Goal: Information Seeking & Learning: Learn about a topic

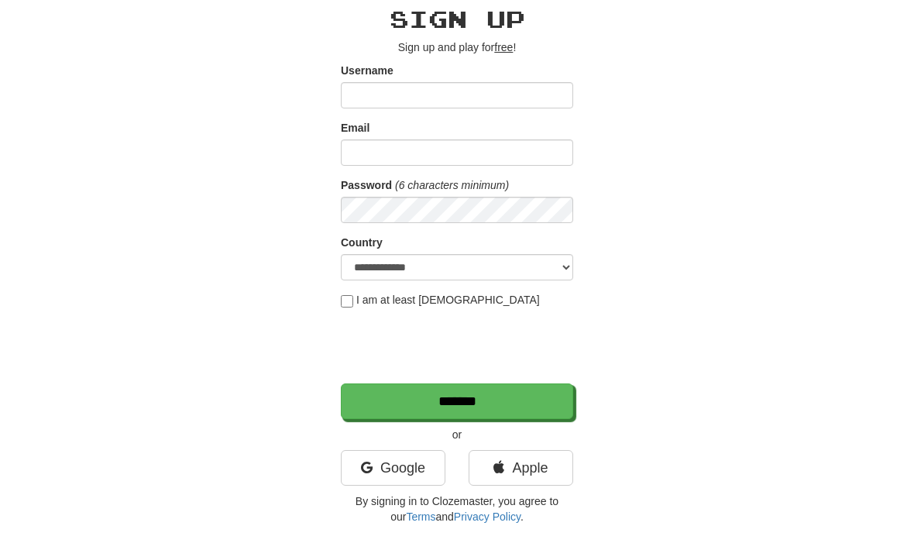
click at [437, 467] on link "Google" at bounding box center [393, 468] width 105 height 36
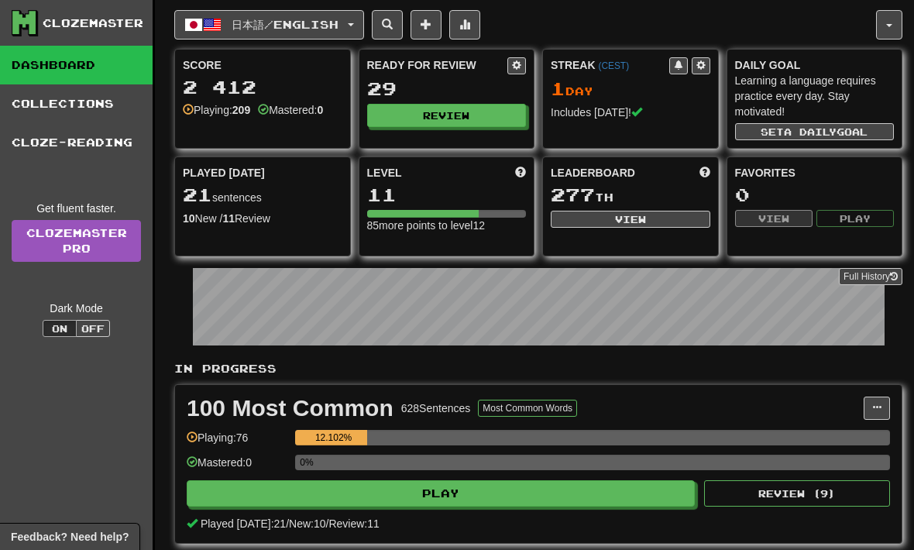
click at [537, 490] on button "Play" at bounding box center [441, 493] width 508 height 26
select select "**"
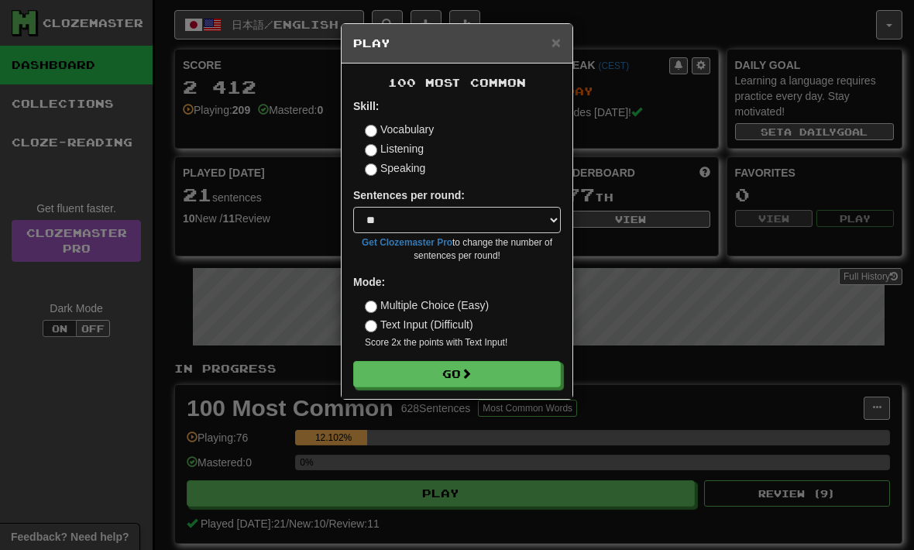
click at [413, 146] on label "Listening" at bounding box center [394, 148] width 59 height 15
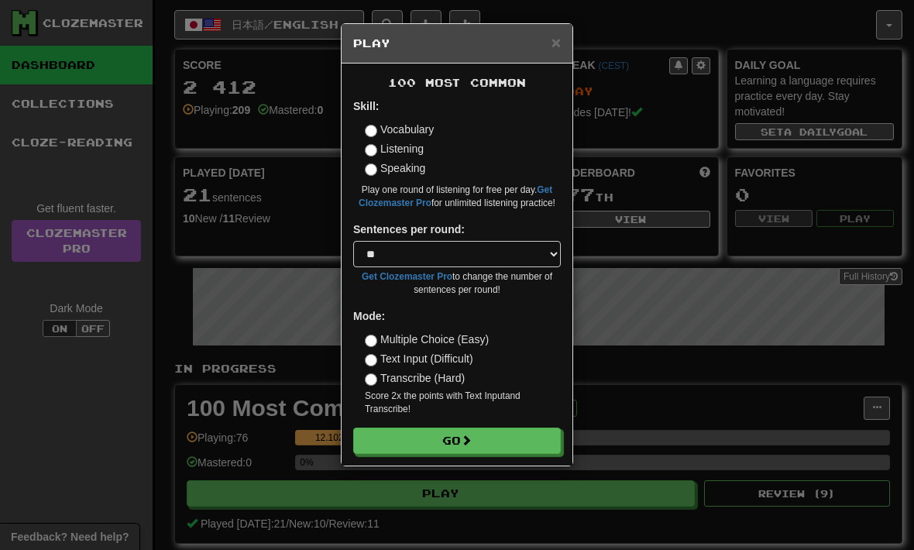
click at [530, 427] on button "Go" at bounding box center [457, 440] width 208 height 26
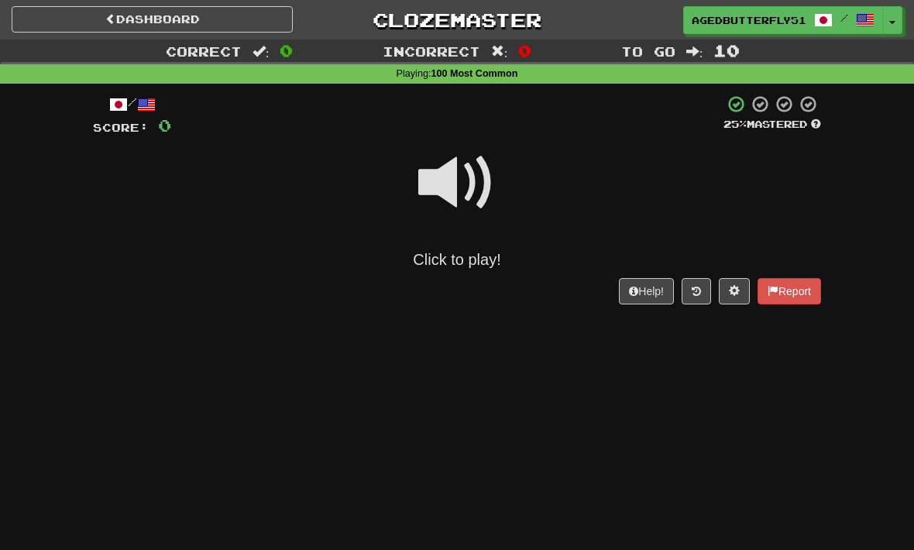
click at [472, 196] on span at bounding box center [456, 182] width 77 height 77
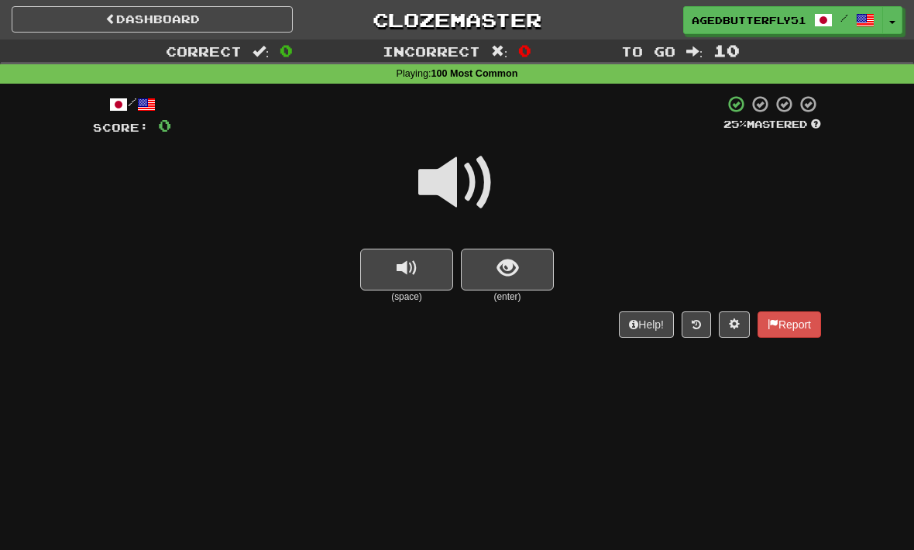
click at [536, 269] on button "show sentence" at bounding box center [507, 270] width 93 height 42
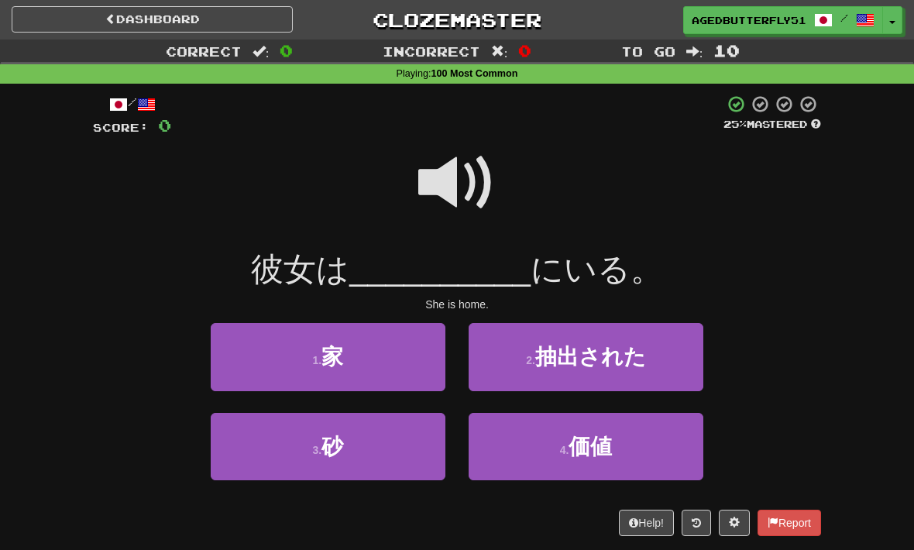
click at [385, 385] on button "1 . 家" at bounding box center [328, 356] width 235 height 67
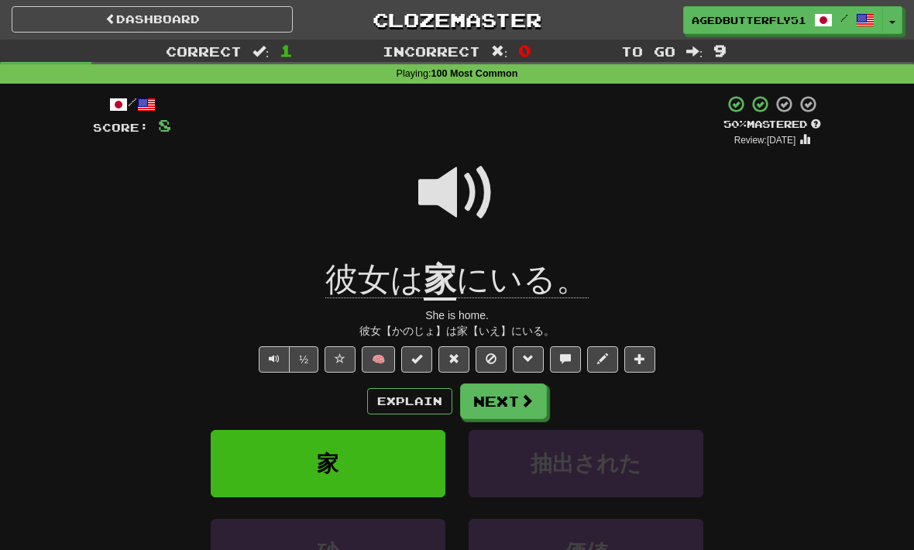
click at [534, 401] on button "Next" at bounding box center [503, 401] width 87 height 36
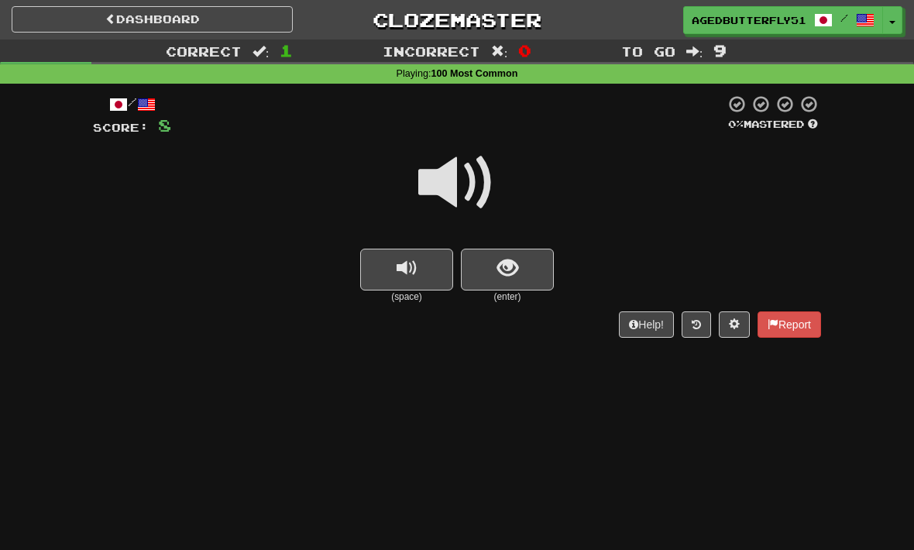
click at [462, 180] on span at bounding box center [456, 182] width 77 height 77
click at [469, 169] on span at bounding box center [456, 182] width 77 height 77
click at [509, 249] on button "show sentence" at bounding box center [507, 270] width 93 height 42
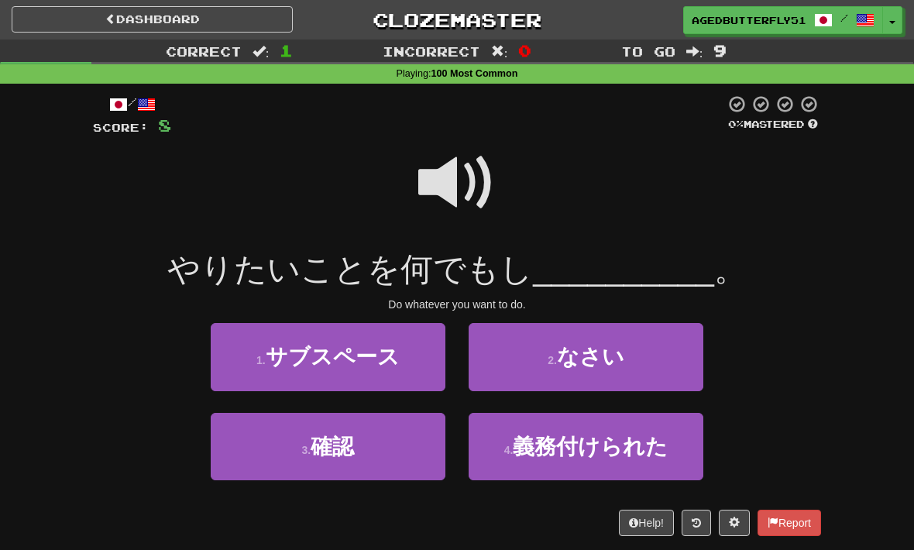
click at [489, 156] on span at bounding box center [456, 182] width 77 height 77
click at [640, 377] on button "2 . なさい" at bounding box center [586, 356] width 235 height 67
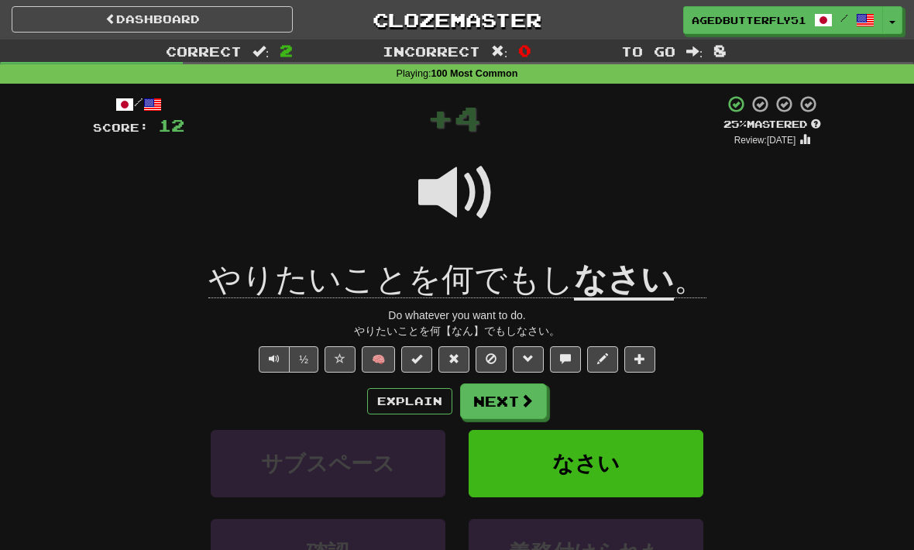
click at [528, 393] on span at bounding box center [527, 400] width 14 height 14
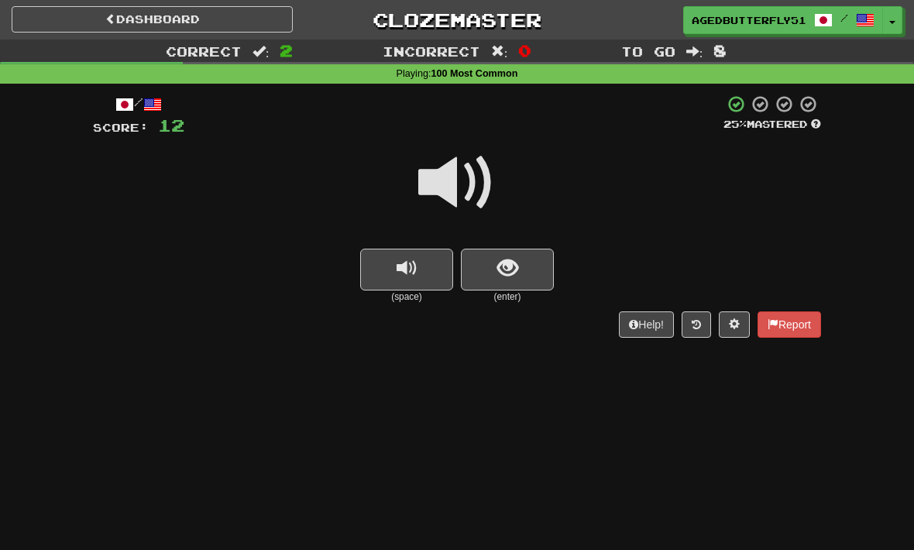
click at [435, 180] on span at bounding box center [456, 182] width 77 height 77
click at [505, 250] on button "show sentence" at bounding box center [507, 270] width 93 height 42
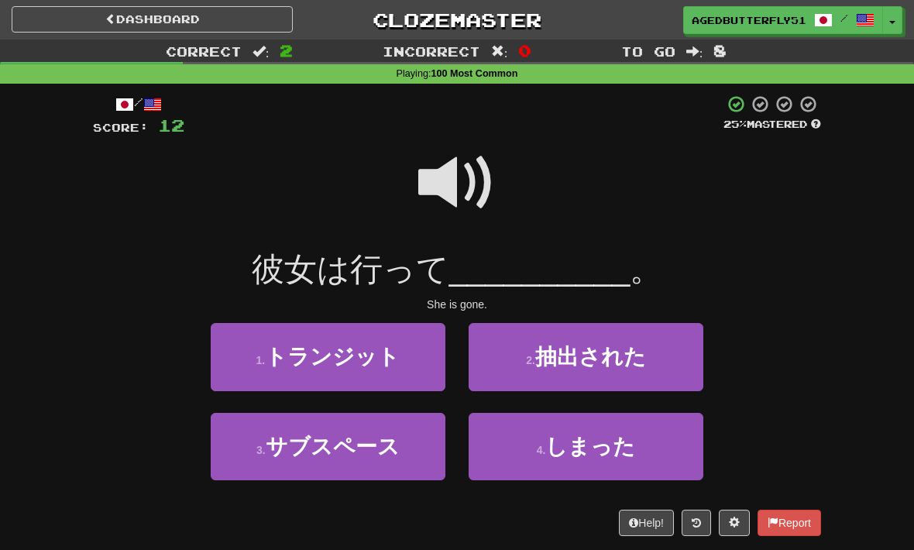
click at [659, 440] on button "4 . しまった" at bounding box center [586, 446] width 235 height 67
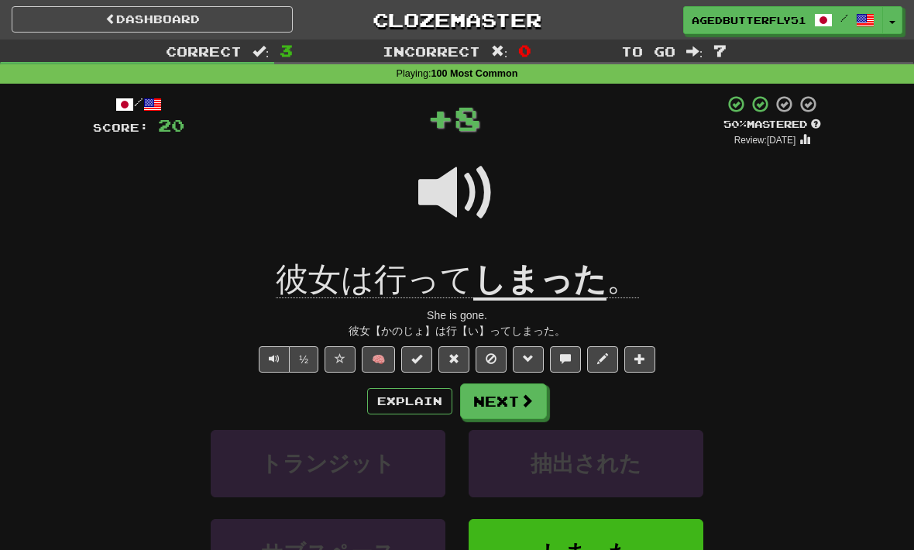
click at [523, 397] on span at bounding box center [527, 400] width 14 height 14
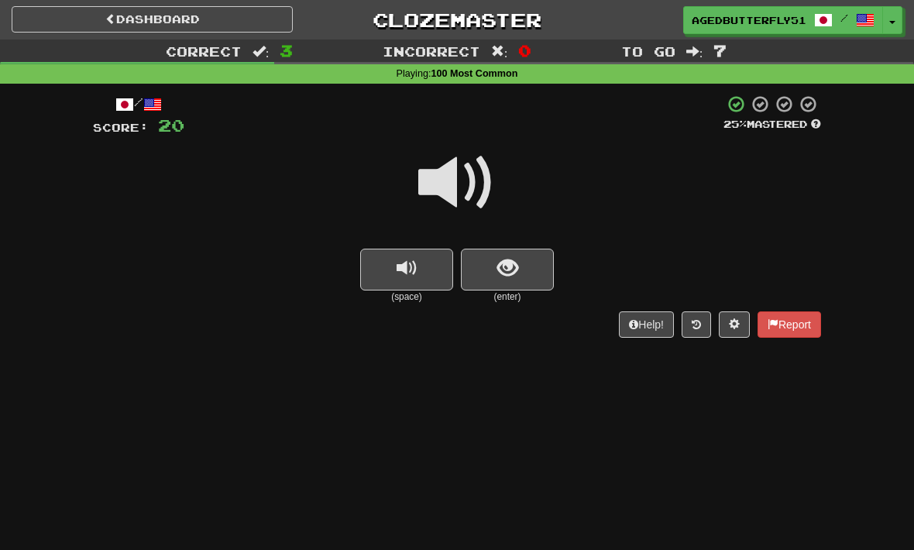
click at [520, 268] on button "show sentence" at bounding box center [507, 270] width 93 height 42
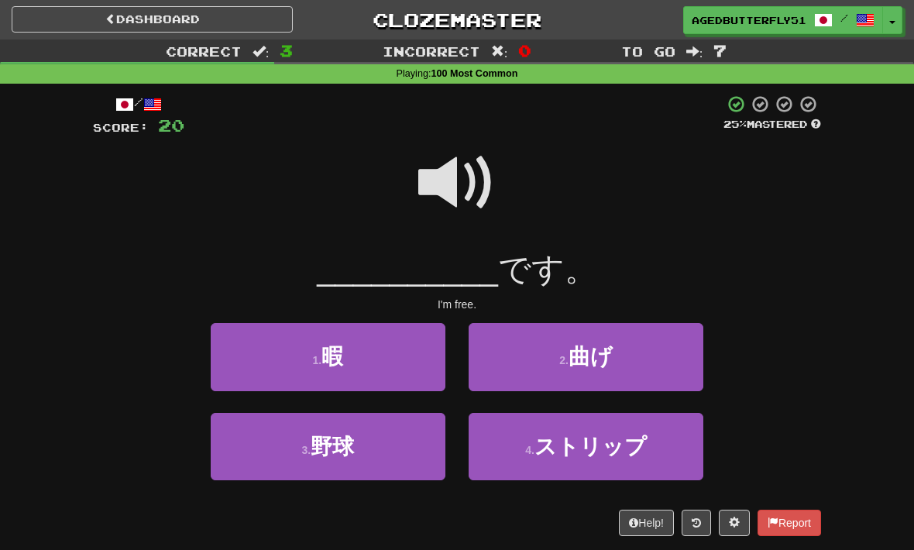
click at [407, 361] on button "1 . 暇" at bounding box center [328, 356] width 235 height 67
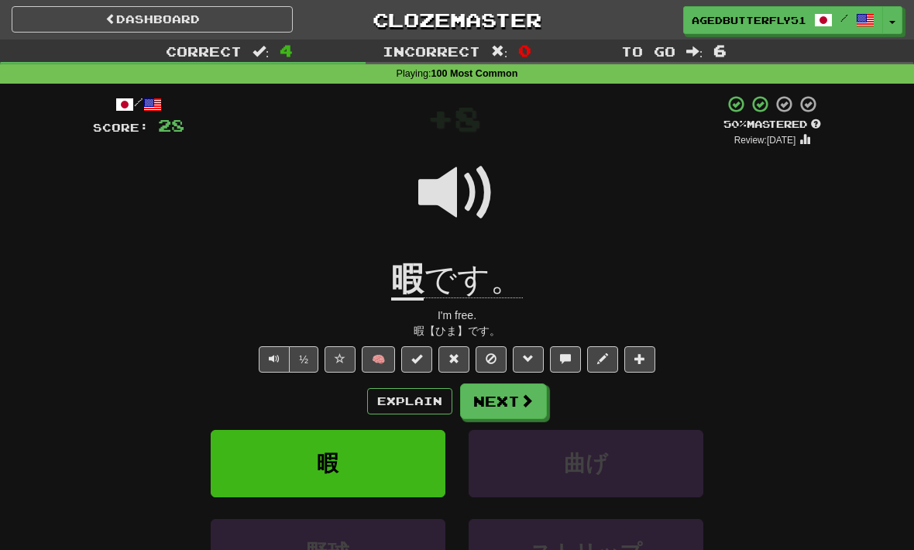
click at [534, 392] on button "Next" at bounding box center [503, 401] width 87 height 36
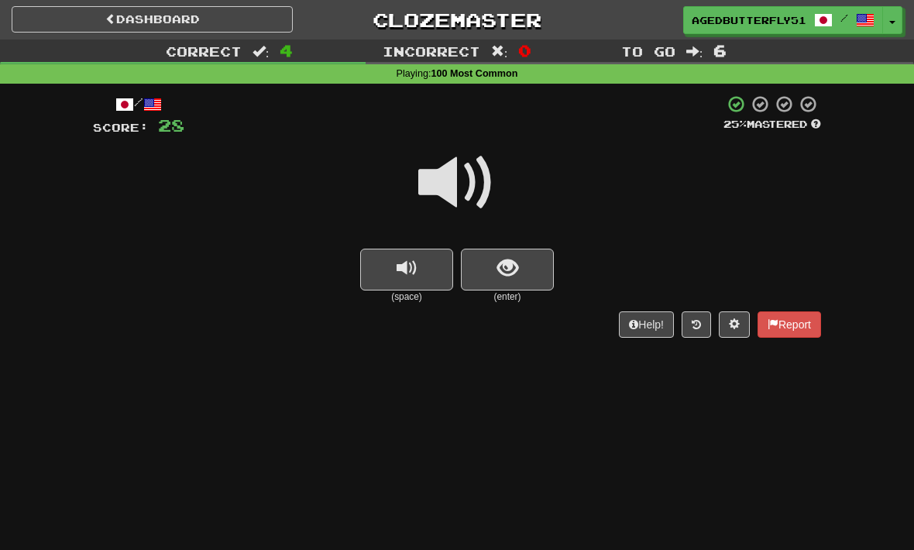
click at [455, 185] on span at bounding box center [456, 182] width 77 height 77
click at [515, 232] on div at bounding box center [457, 193] width 728 height 111
click at [532, 266] on button "show sentence" at bounding box center [507, 270] width 93 height 42
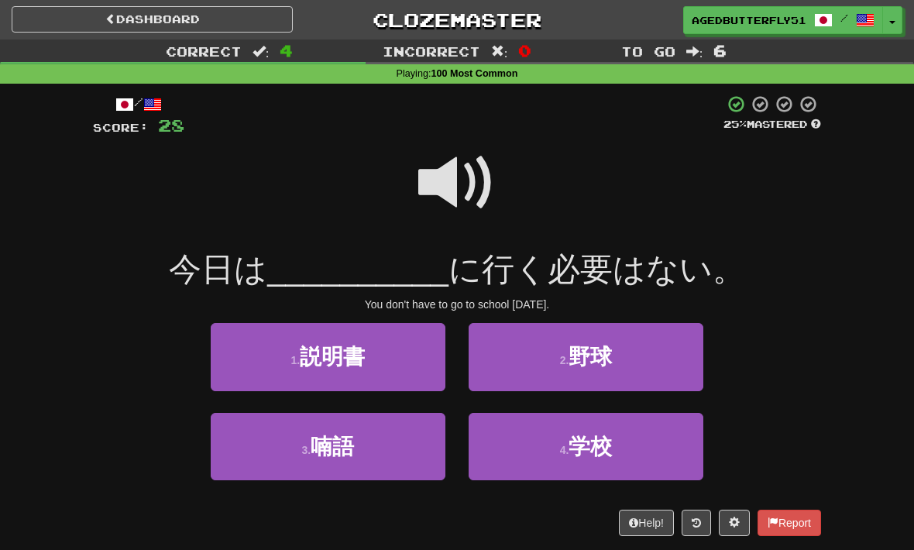
click at [555, 455] on button "4 . 学校" at bounding box center [586, 446] width 235 height 67
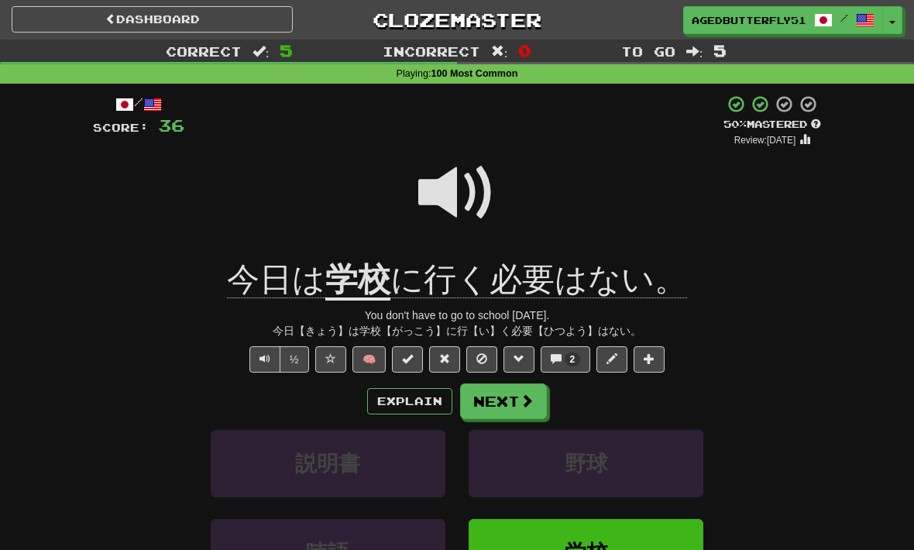
click at [545, 397] on button "Next" at bounding box center [503, 401] width 87 height 36
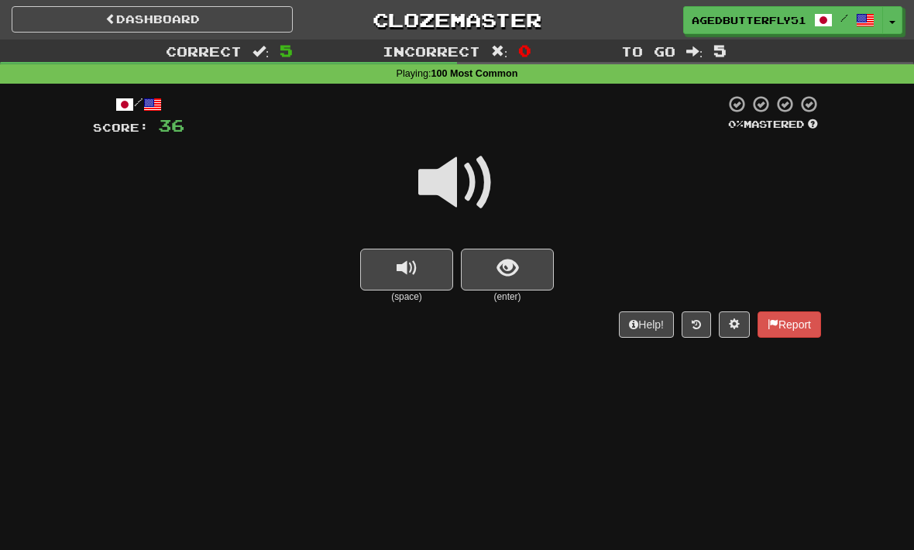
click at [476, 190] on span at bounding box center [456, 182] width 77 height 77
click at [445, 175] on span at bounding box center [456, 182] width 77 height 77
click at [547, 252] on button "show sentence" at bounding box center [507, 270] width 93 height 42
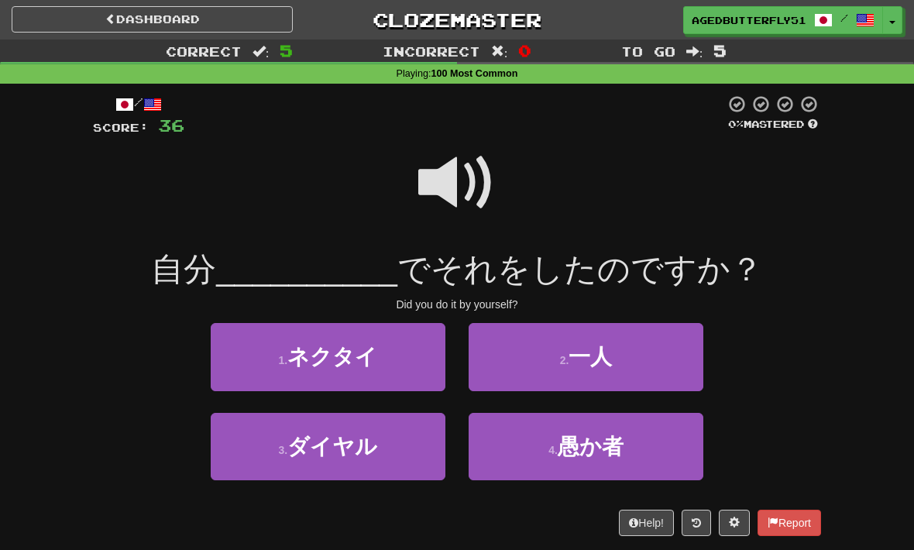
click at [479, 165] on span at bounding box center [456, 182] width 77 height 77
click at [598, 345] on span "一人" at bounding box center [589, 357] width 43 height 24
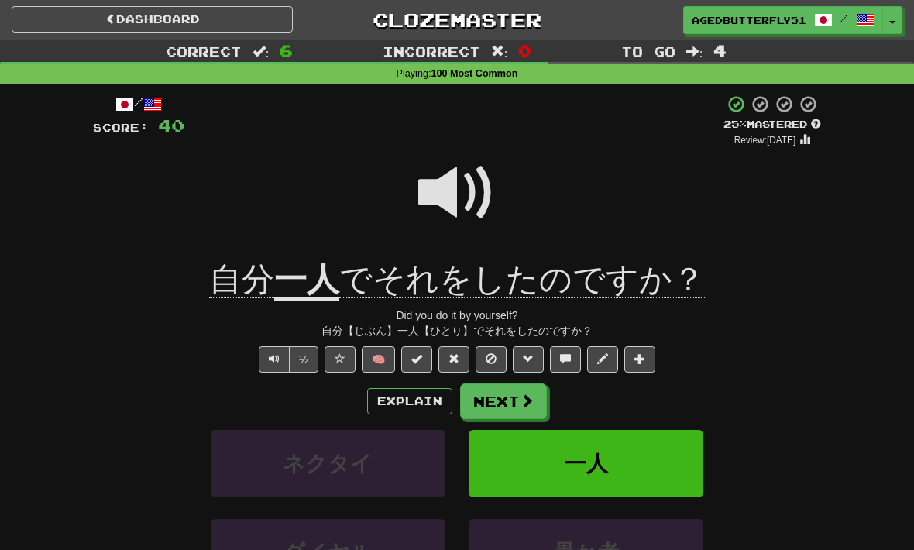
click at [417, 396] on button "Explain" at bounding box center [409, 401] width 85 height 26
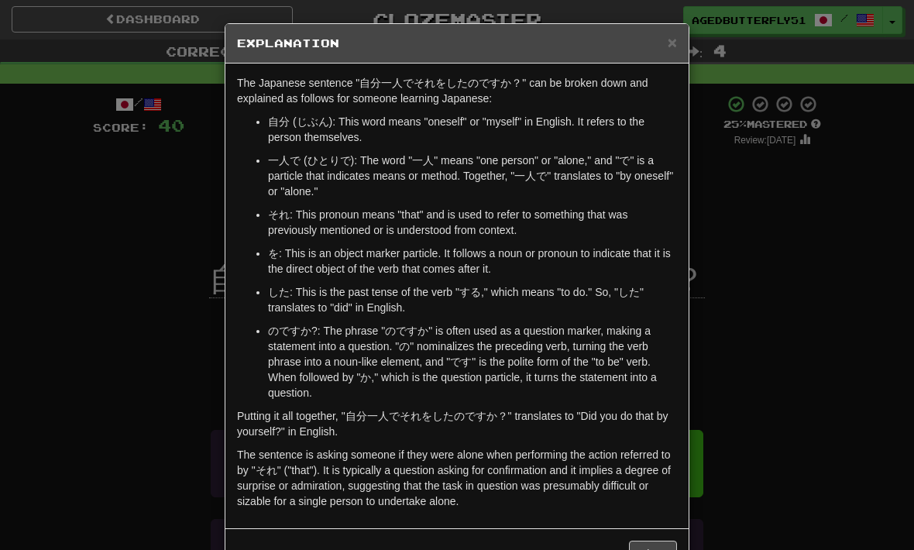
click at [805, 283] on div "× Explanation The Japanese sentence "自分一人でそれをしたのですか？" can be broken down and ex…" at bounding box center [457, 275] width 914 height 550
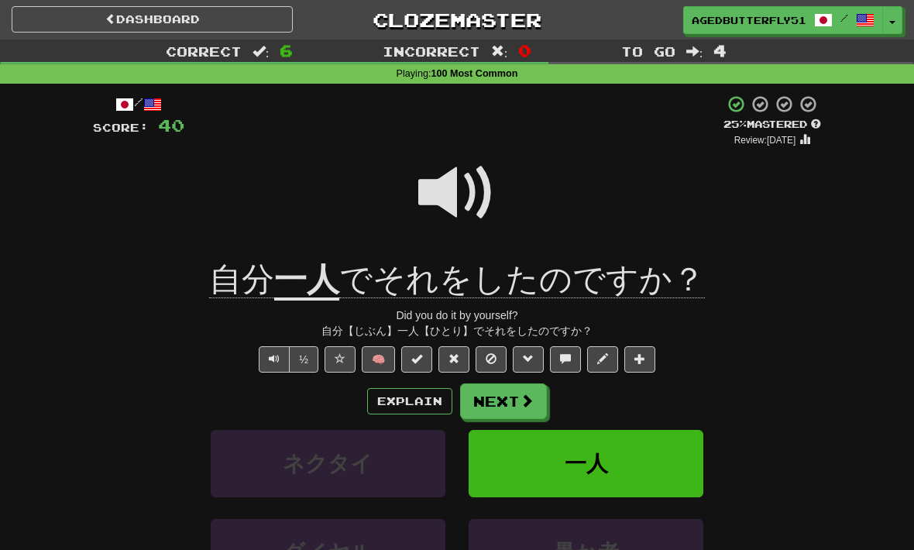
click at [518, 400] on button "Next" at bounding box center [503, 401] width 87 height 36
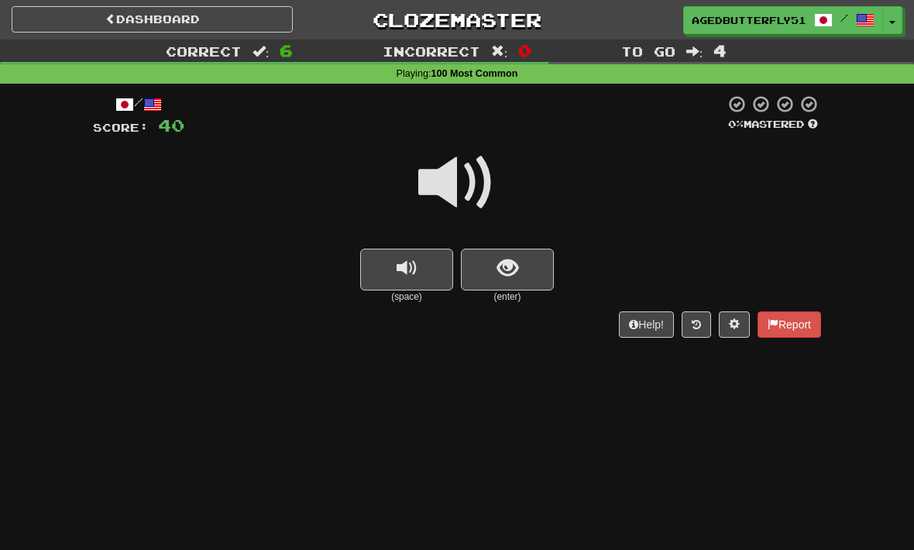
click at [520, 272] on button "show sentence" at bounding box center [507, 270] width 93 height 42
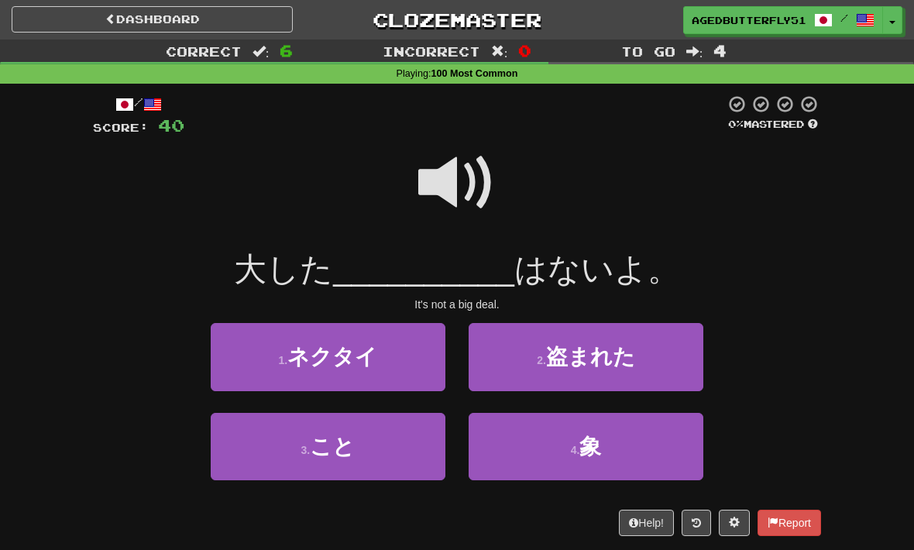
click at [453, 178] on span at bounding box center [456, 182] width 77 height 77
click at [446, 176] on span at bounding box center [456, 182] width 77 height 77
click at [385, 438] on button "3 . こと" at bounding box center [328, 446] width 235 height 67
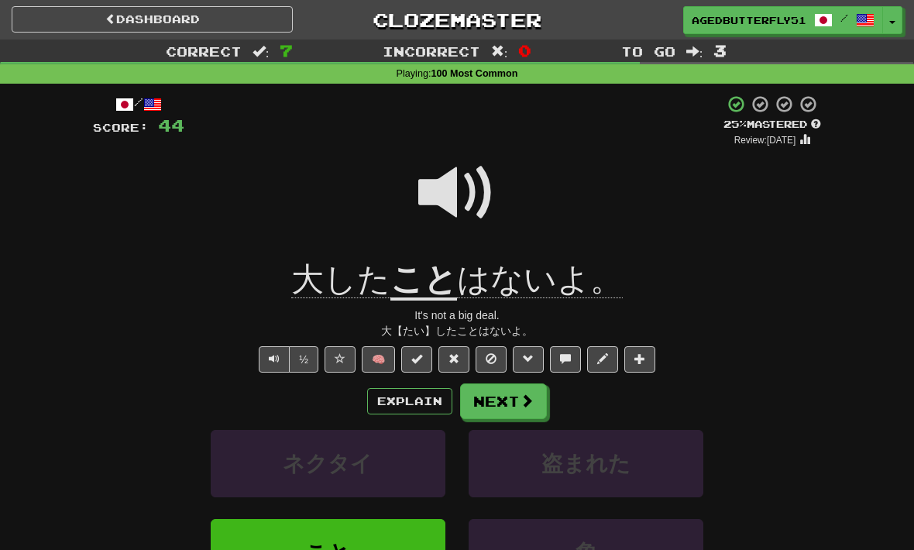
click at [523, 407] on button "Next" at bounding box center [503, 401] width 87 height 36
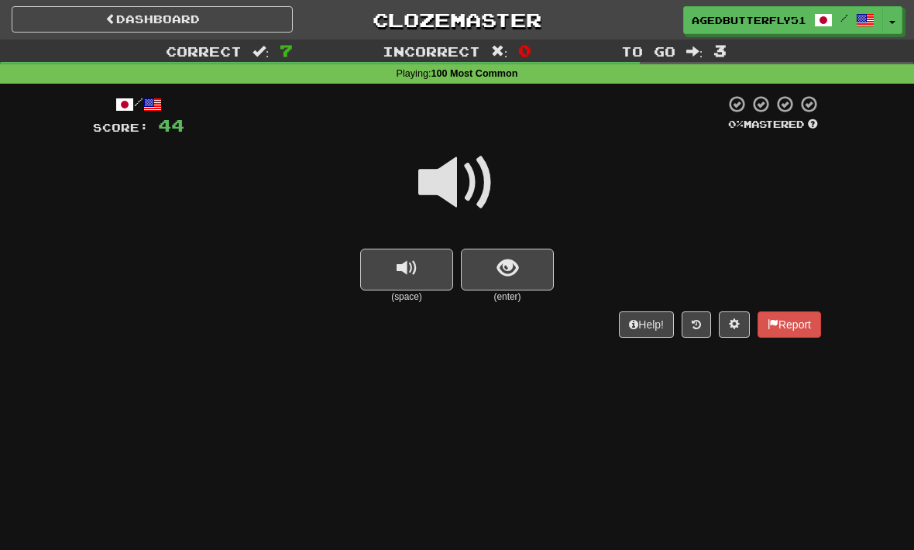
click at [457, 189] on span at bounding box center [456, 182] width 77 height 77
click at [513, 258] on span "show sentence" at bounding box center [507, 268] width 21 height 21
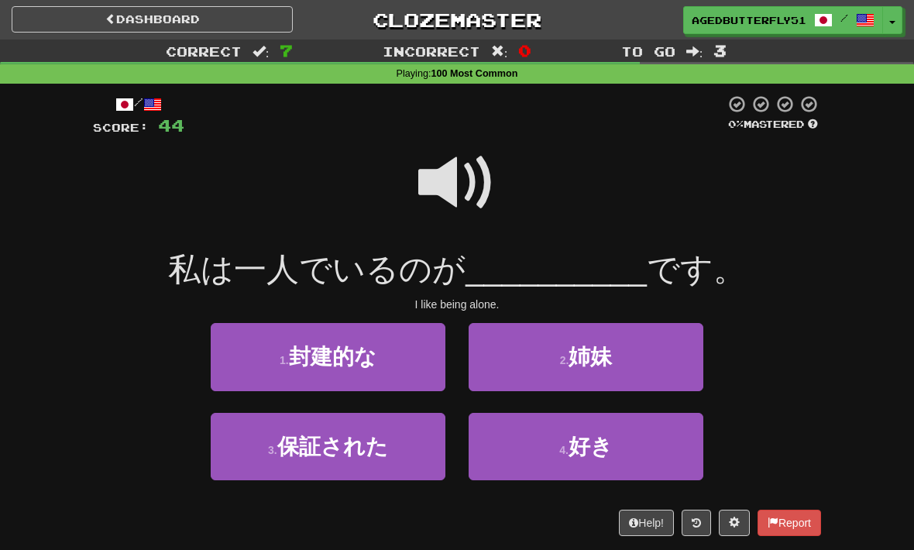
click at [639, 441] on button "4 . 好き" at bounding box center [586, 446] width 235 height 67
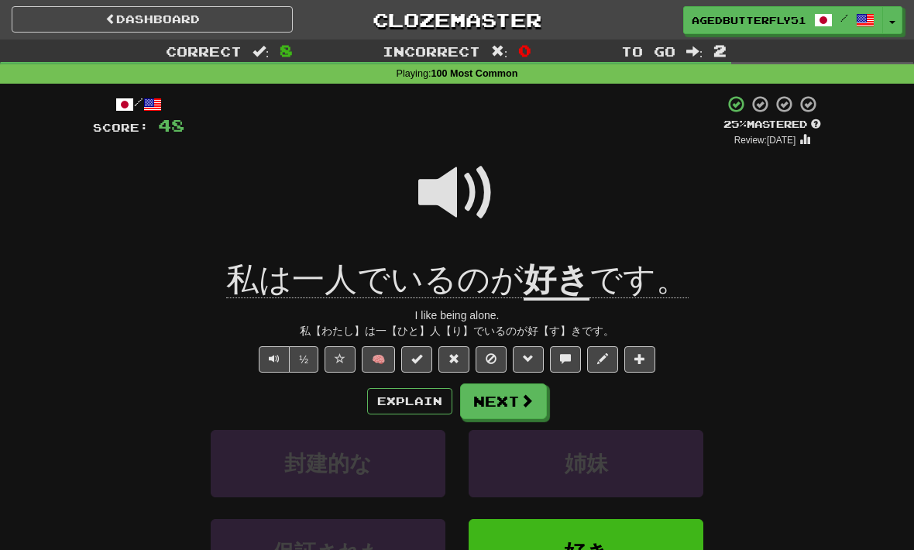
click at [520, 394] on span at bounding box center [527, 400] width 14 height 14
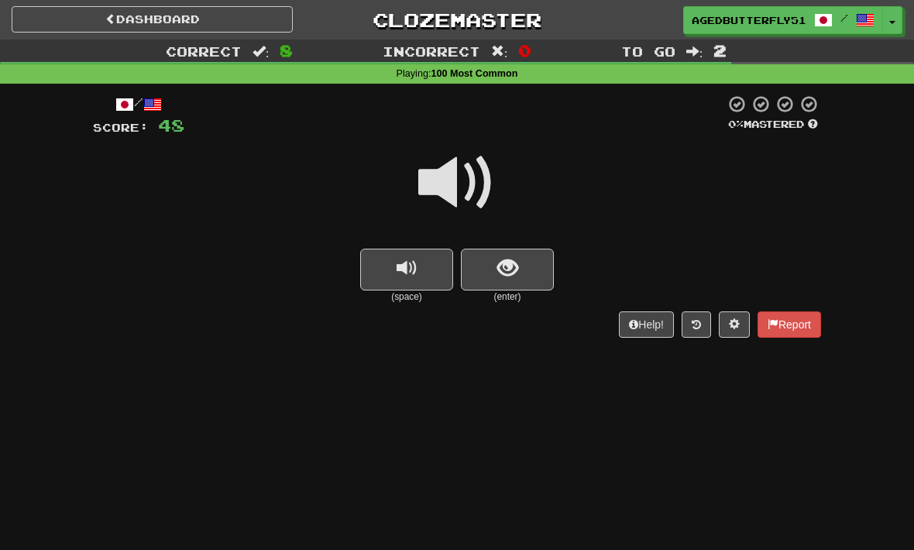
click at [459, 172] on span at bounding box center [456, 182] width 77 height 77
click at [459, 194] on span at bounding box center [456, 182] width 77 height 77
click at [510, 269] on span "show sentence" at bounding box center [507, 268] width 21 height 21
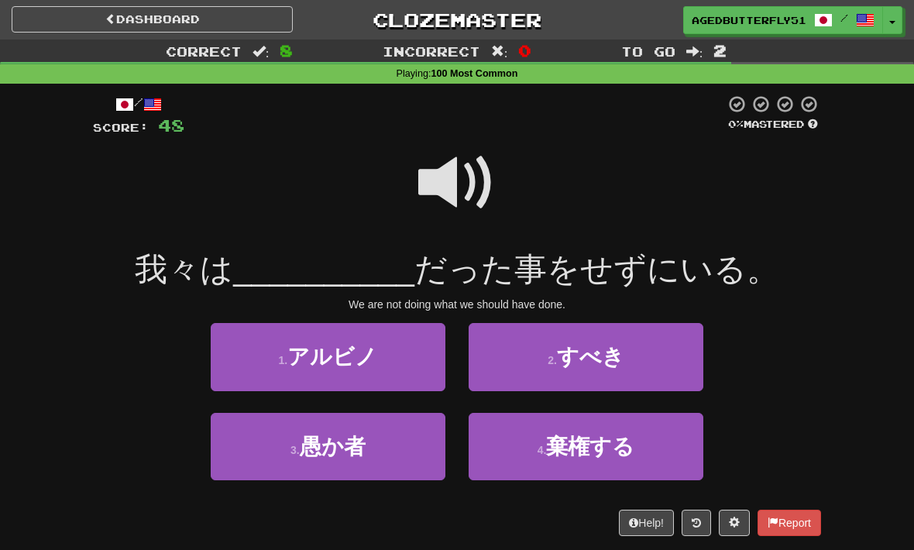
click at [444, 156] on span at bounding box center [456, 182] width 77 height 77
click at [623, 352] on span "すべき" at bounding box center [590, 357] width 67 height 24
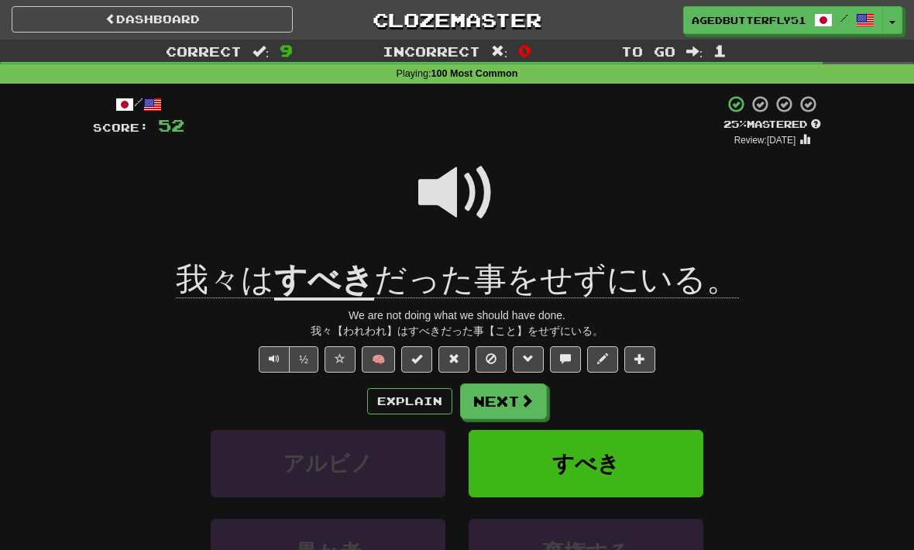
click at [502, 351] on button at bounding box center [490, 359] width 31 height 26
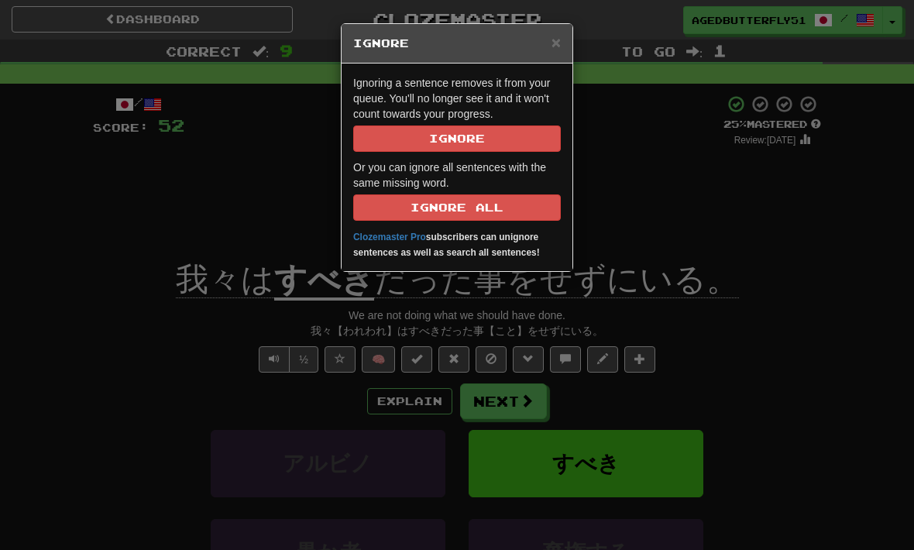
click at [524, 146] on button "Ignore" at bounding box center [457, 138] width 208 height 26
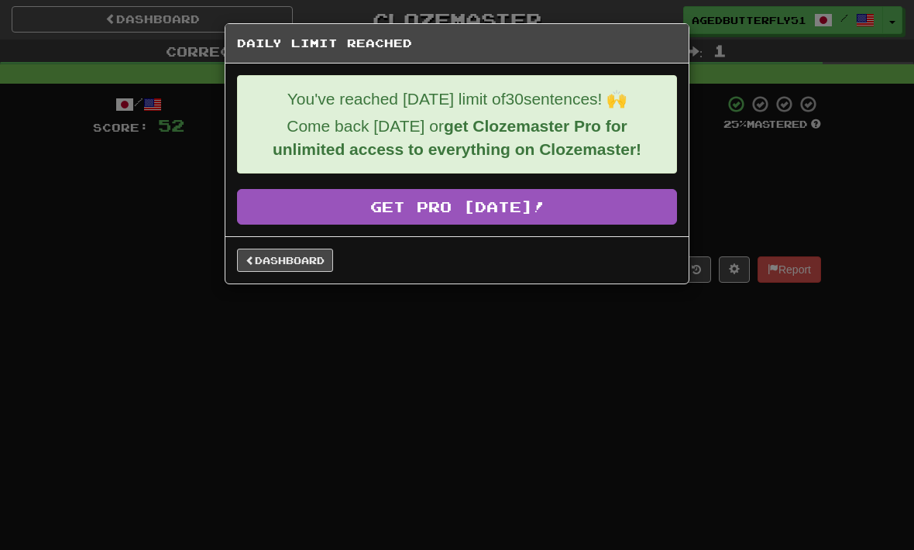
click at [299, 256] on link "Dashboard" at bounding box center [285, 260] width 96 height 23
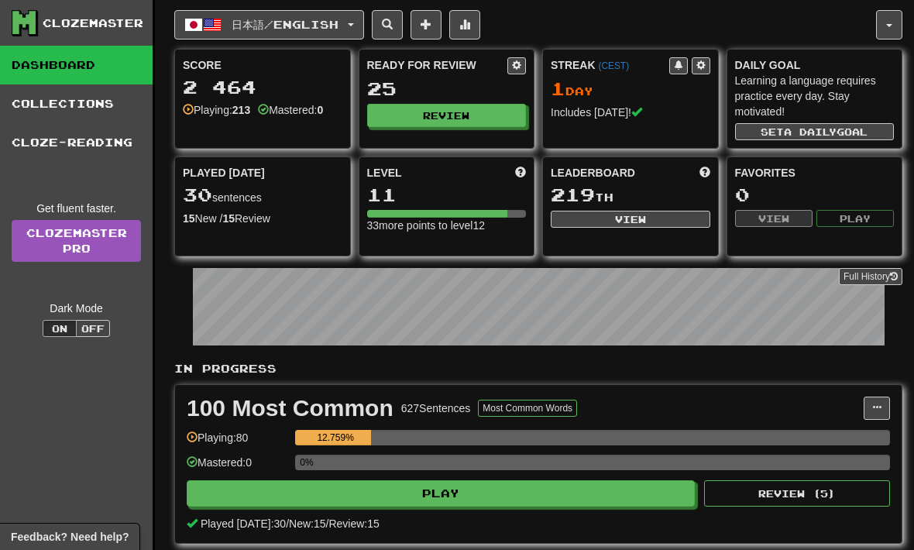
click at [92, 132] on link "Cloze-Reading" at bounding box center [76, 142] width 153 height 39
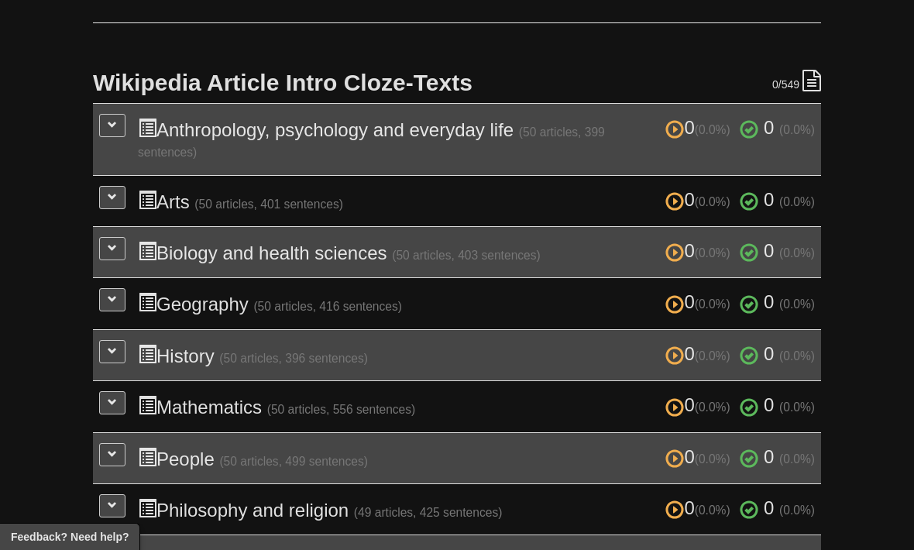
scroll to position [304, 0]
click at [394, 137] on h3 "0 (0.0%) 0 (0.0%) Anthropology, psychology and everyday life (50 articles, 399 …" at bounding box center [476, 139] width 677 height 43
click at [121, 122] on button at bounding box center [112, 126] width 26 height 23
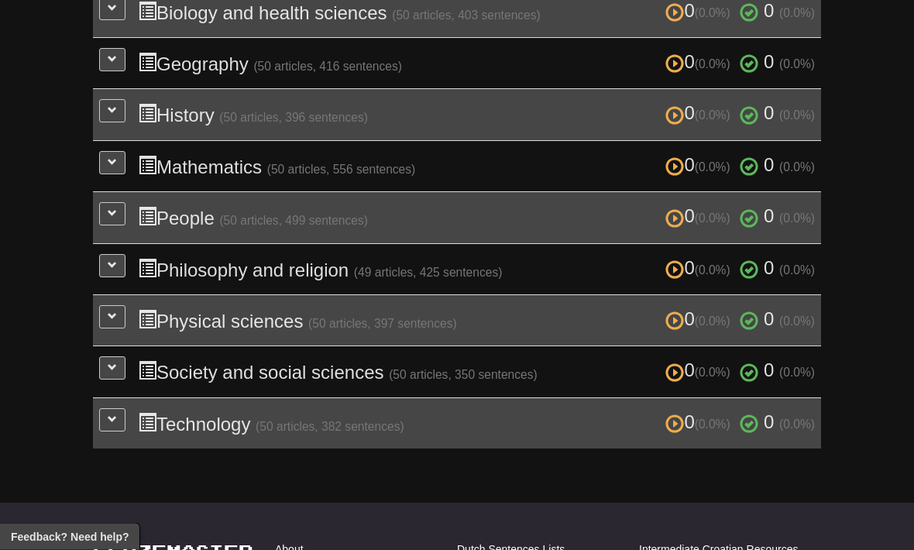
scroll to position [4292, 0]
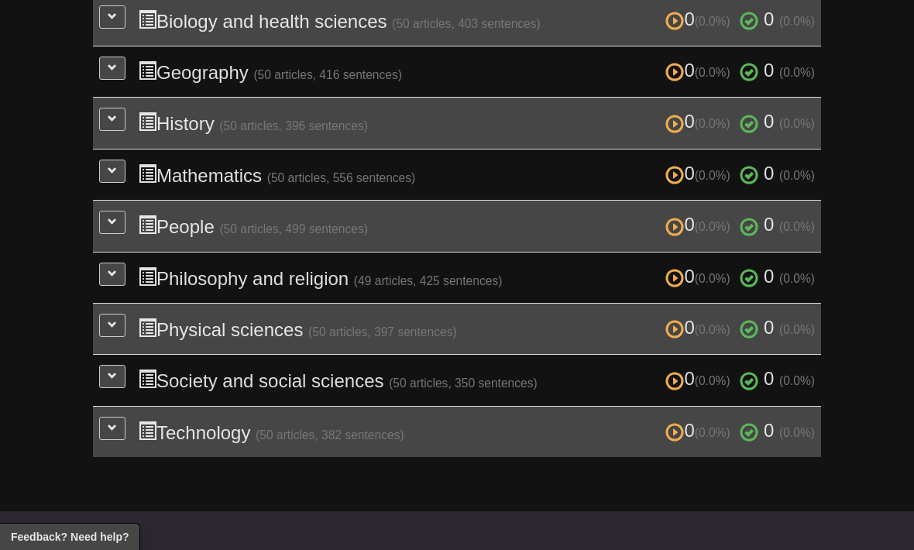
click at [109, 371] on span at bounding box center [112, 375] width 9 height 9
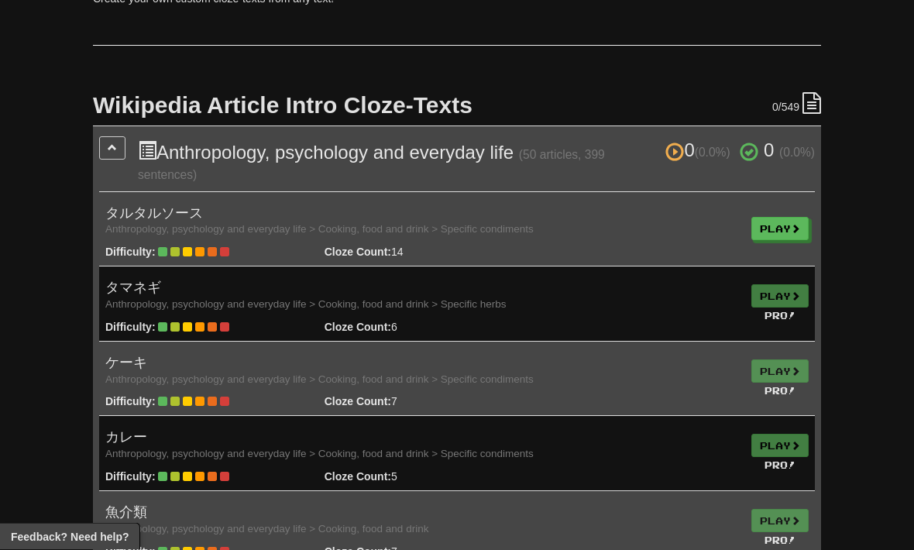
scroll to position [282, 0]
click at [785, 219] on link "Play" at bounding box center [779, 228] width 57 height 23
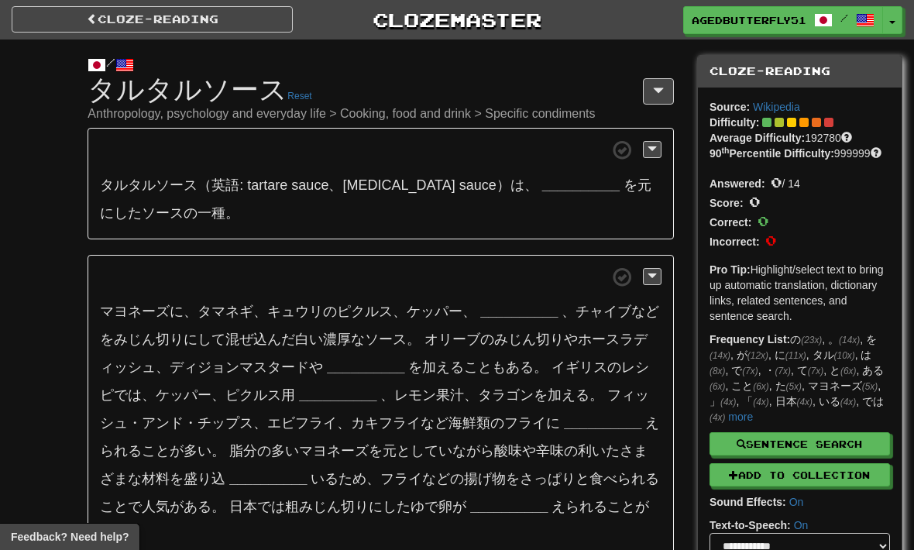
click at [166, 28] on link "Cloze-Reading" at bounding box center [152, 19] width 281 height 26
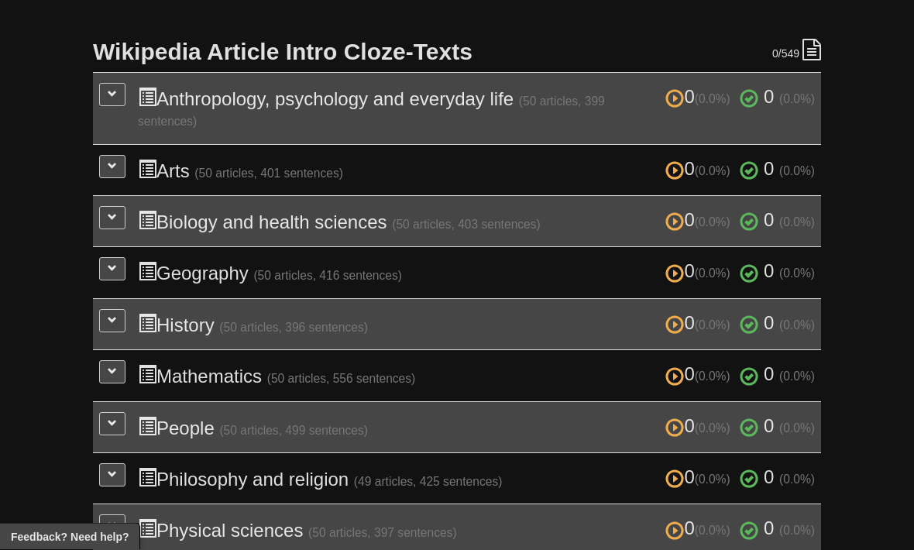
scroll to position [335, 0]
click at [124, 101] on button at bounding box center [112, 94] width 26 height 23
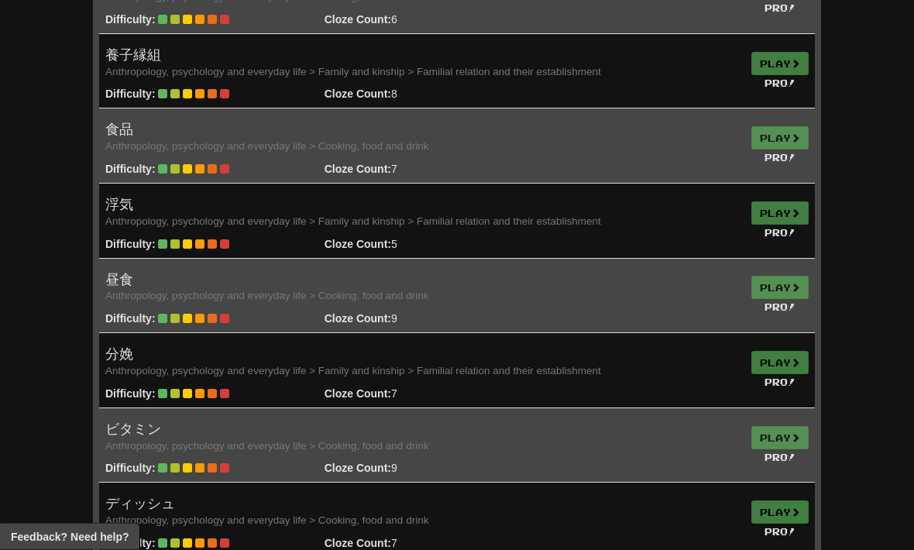
scroll to position [1869, 0]
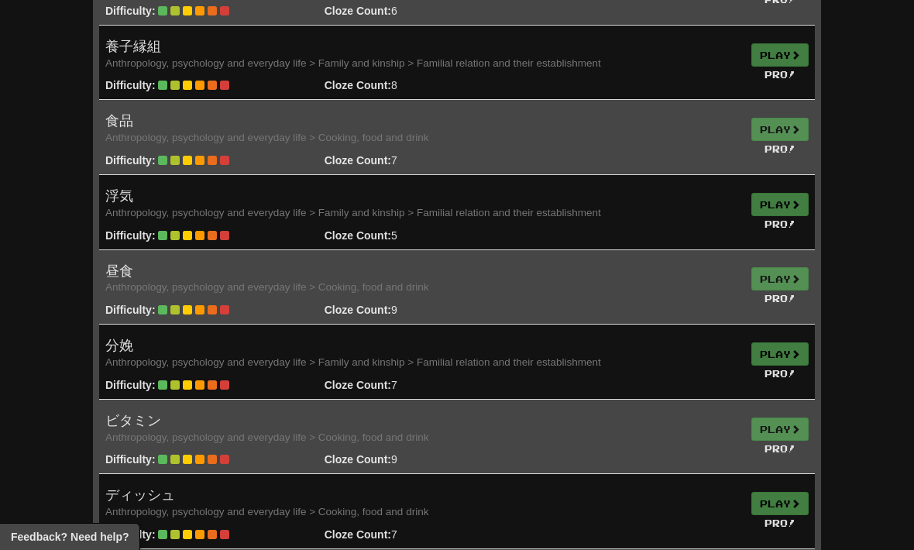
click at [636, 263] on td "昼食 Anthropology, psychology and everyday life > Cooking, food and drink Difficu…" at bounding box center [422, 286] width 646 height 75
click at [785, 249] on td "Play Pro!" at bounding box center [780, 286] width 70 height 75
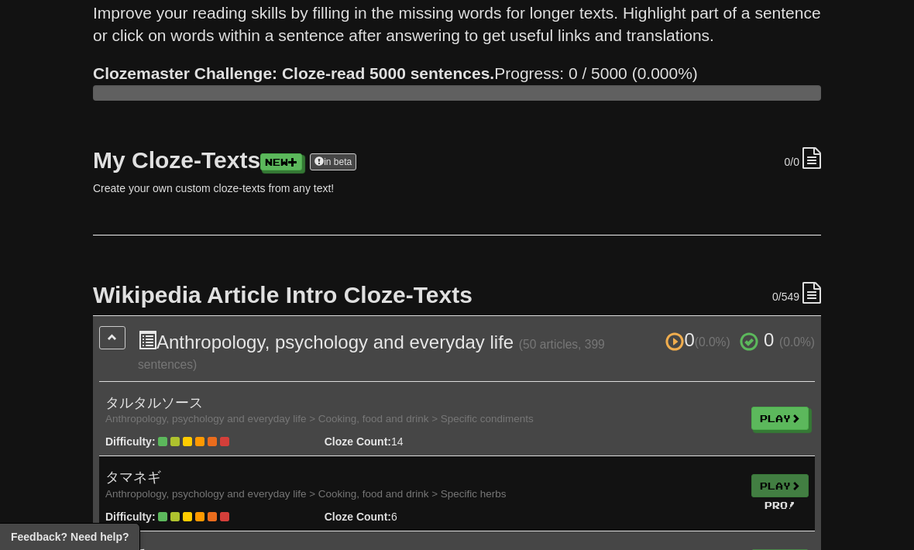
scroll to position [0, 0]
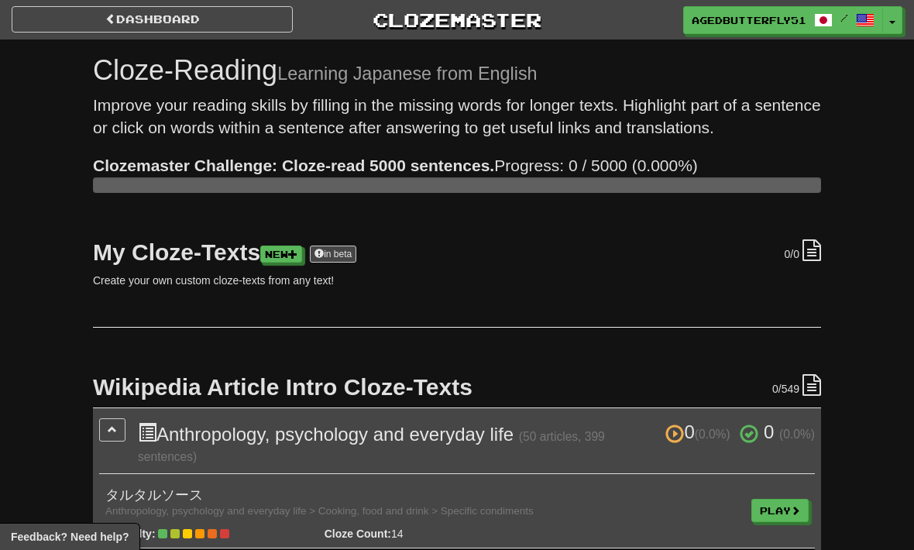
click at [166, 15] on link "Dashboard" at bounding box center [152, 19] width 281 height 26
